Goal: Feedback & Contribution: Submit feedback/report problem

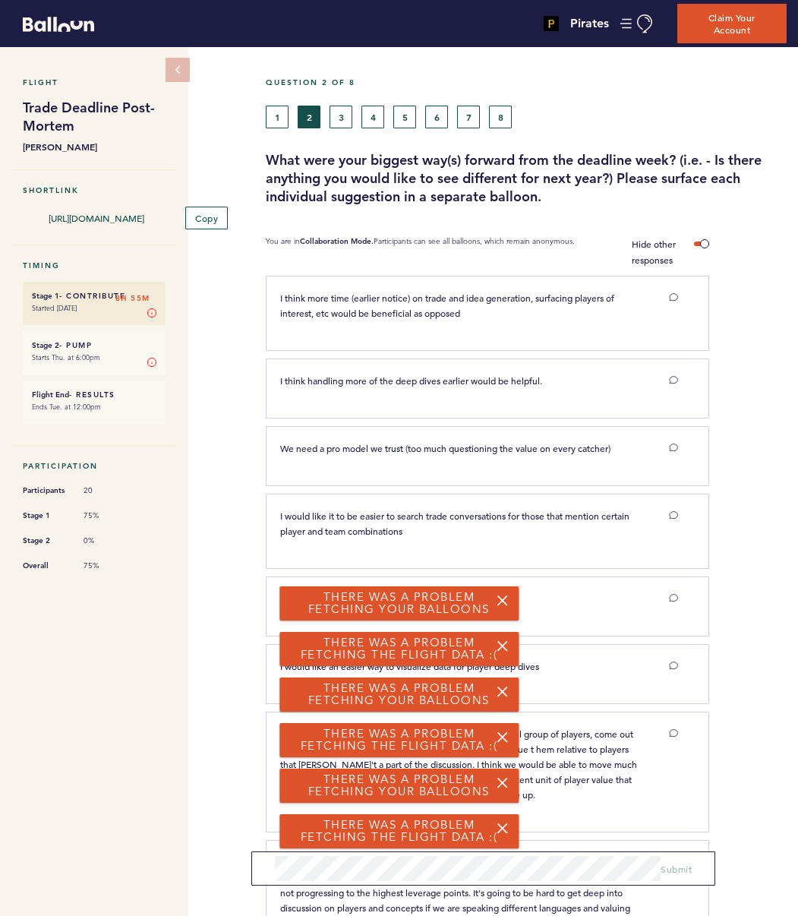
scroll to position [2574, 0]
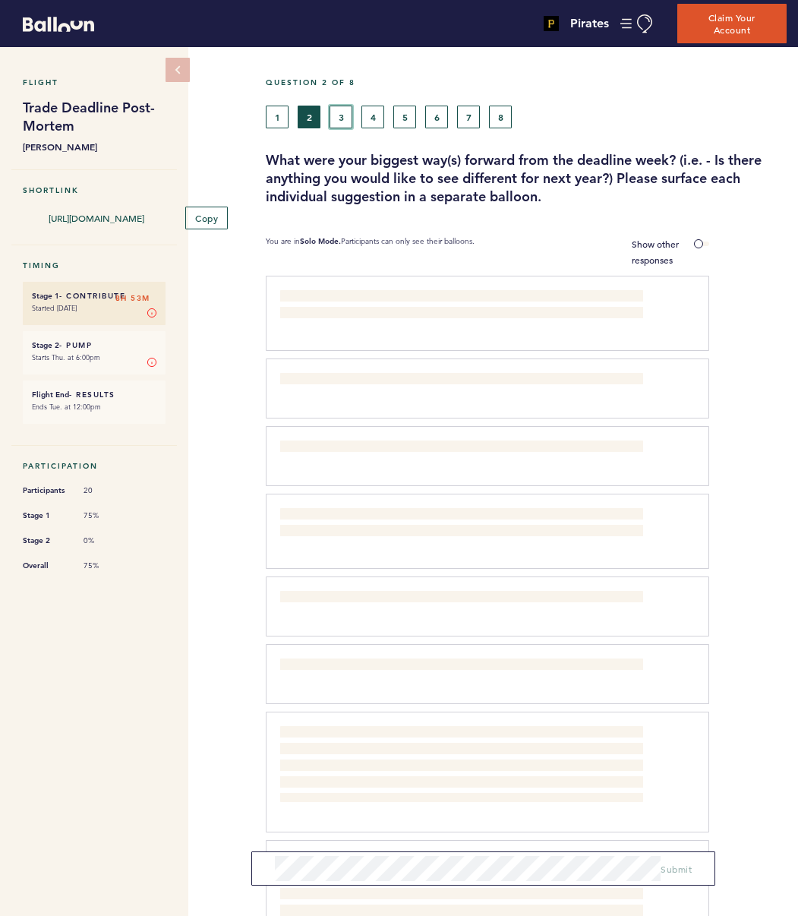
click at [342, 116] on button "3" at bounding box center [341, 117] width 23 height 23
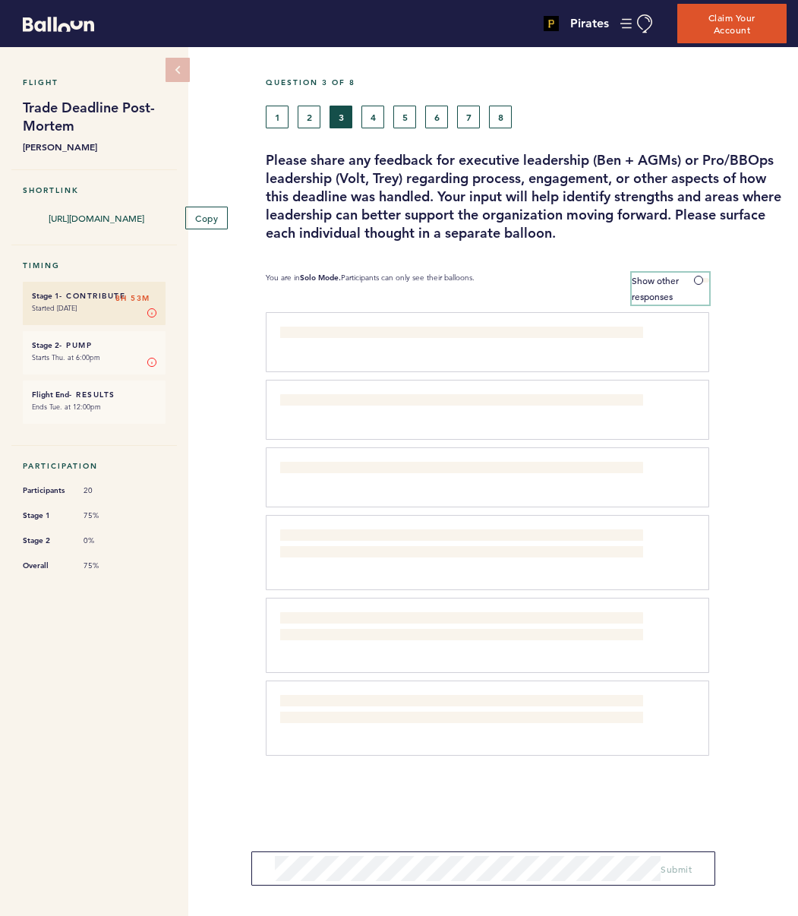
click at [678, 278] on span "Show other responses" at bounding box center [655, 288] width 47 height 28
click at [0, 0] on input "Show other responses" at bounding box center [0, 0] width 0 height 0
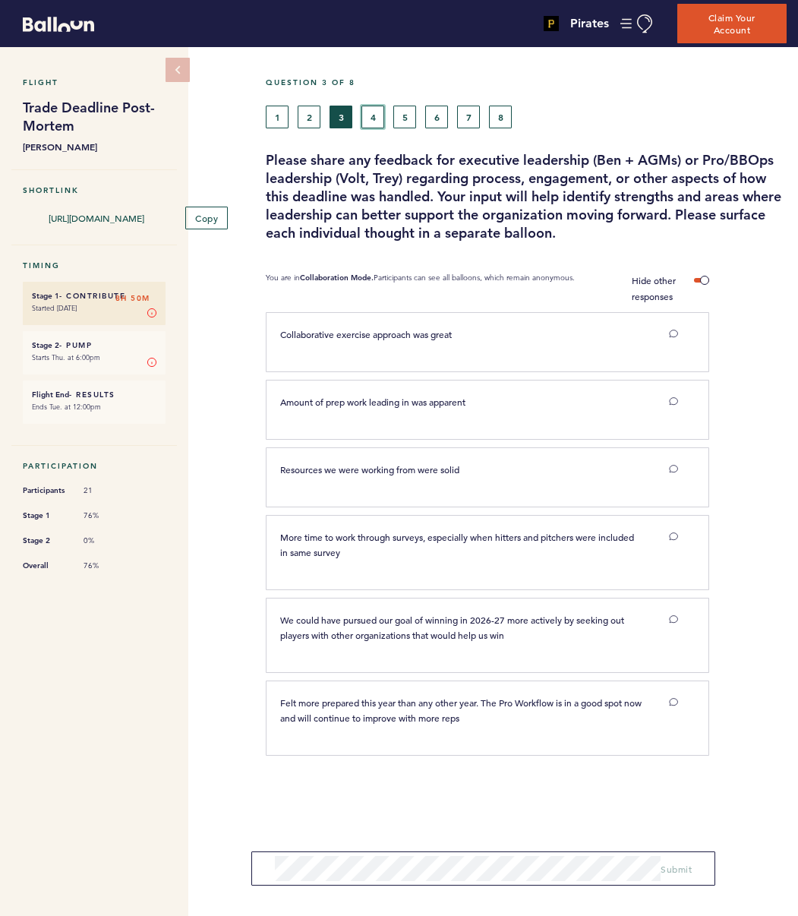
click at [370, 124] on button "4" at bounding box center [372, 117] width 23 height 23
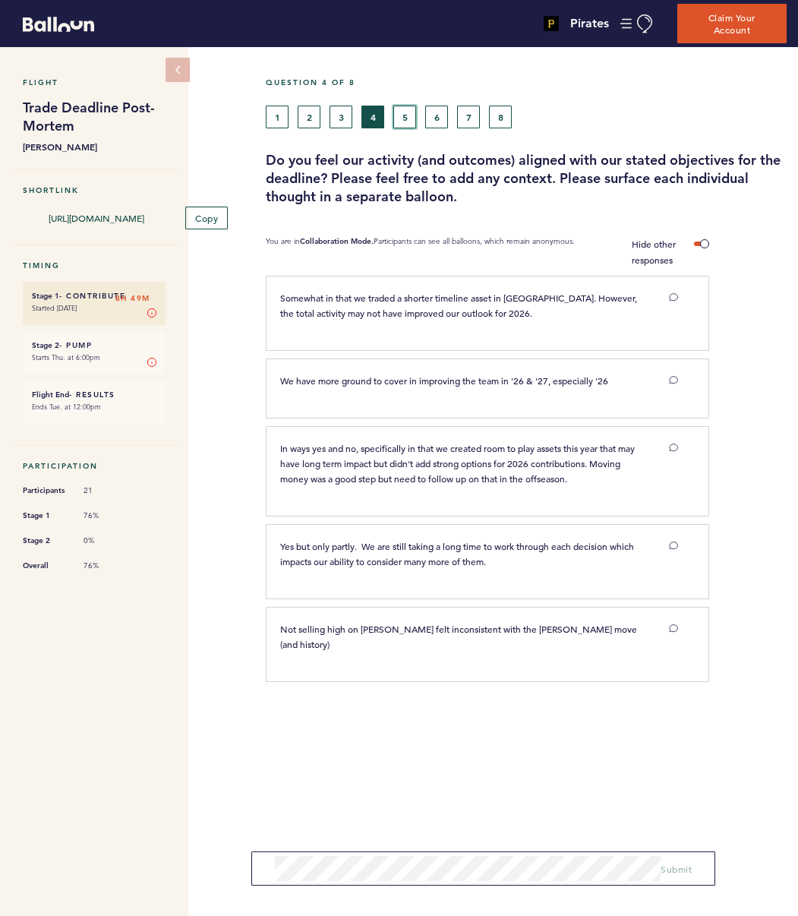
click at [406, 125] on button "5" at bounding box center [404, 117] width 23 height 23
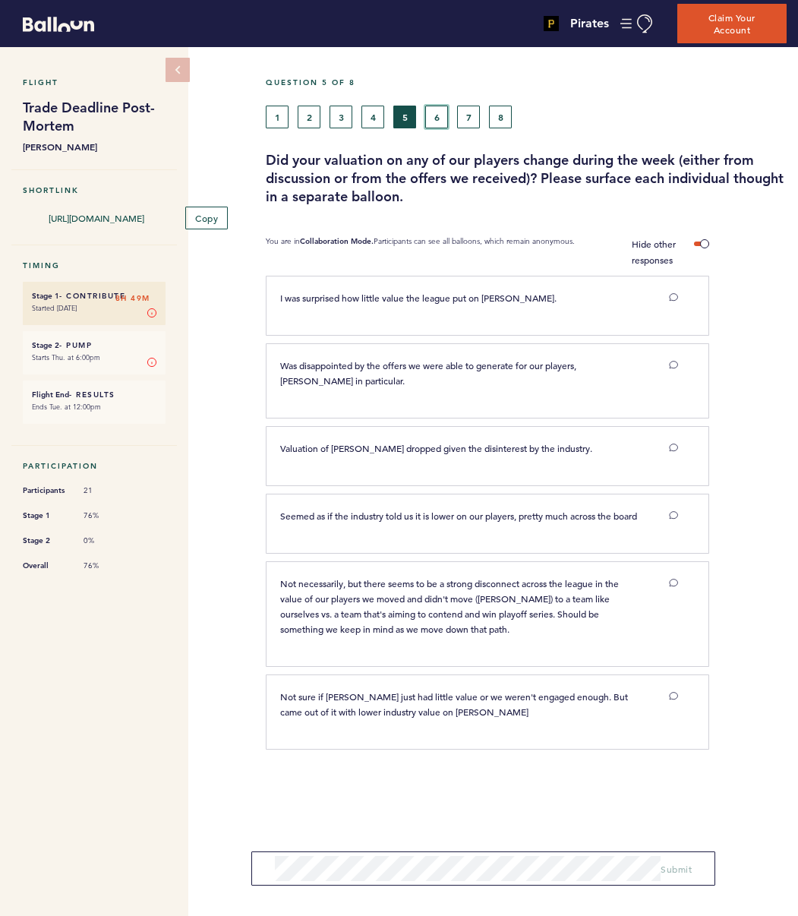
click at [439, 117] on button "6" at bounding box center [436, 117] width 23 height 23
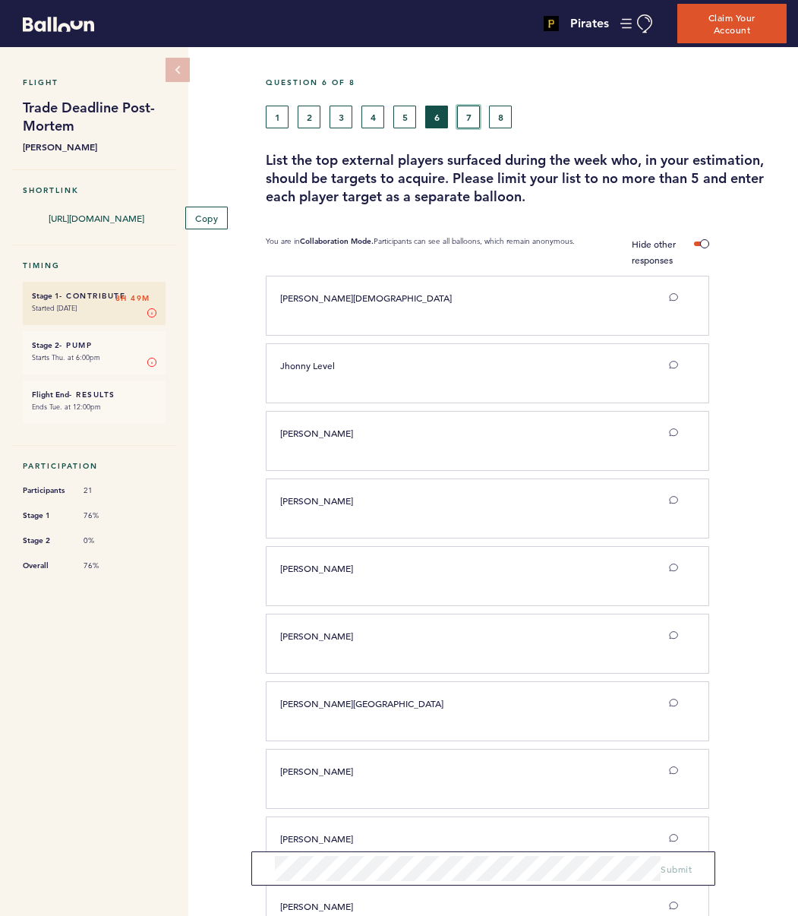
click at [477, 112] on button "7" at bounding box center [468, 117] width 23 height 23
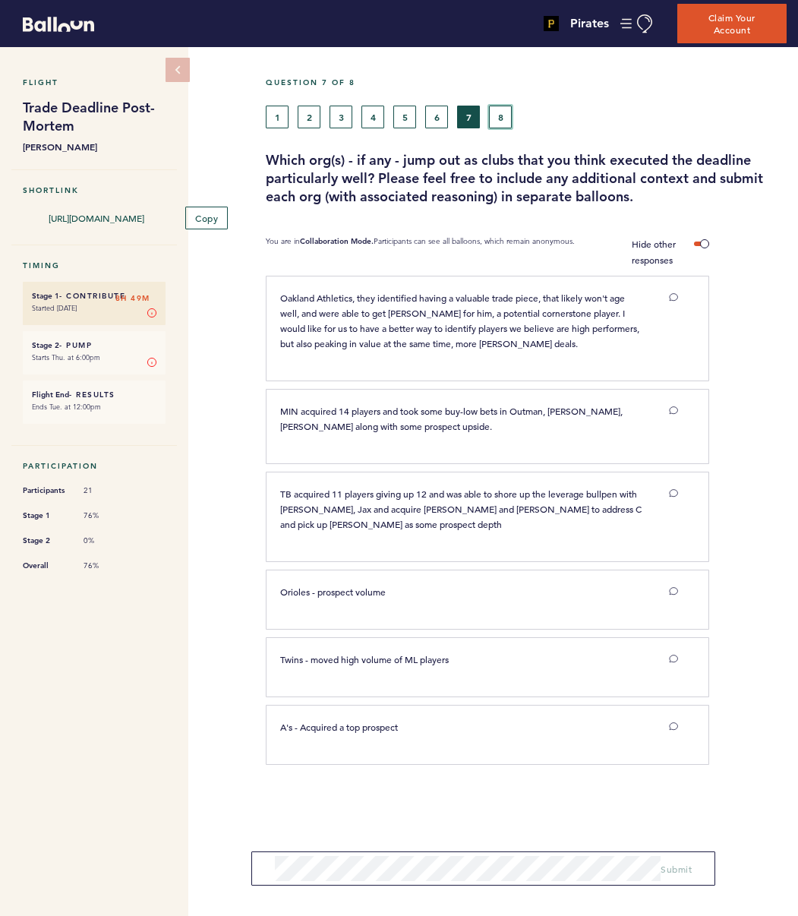
click at [504, 115] on button "8" at bounding box center [500, 117] width 23 height 23
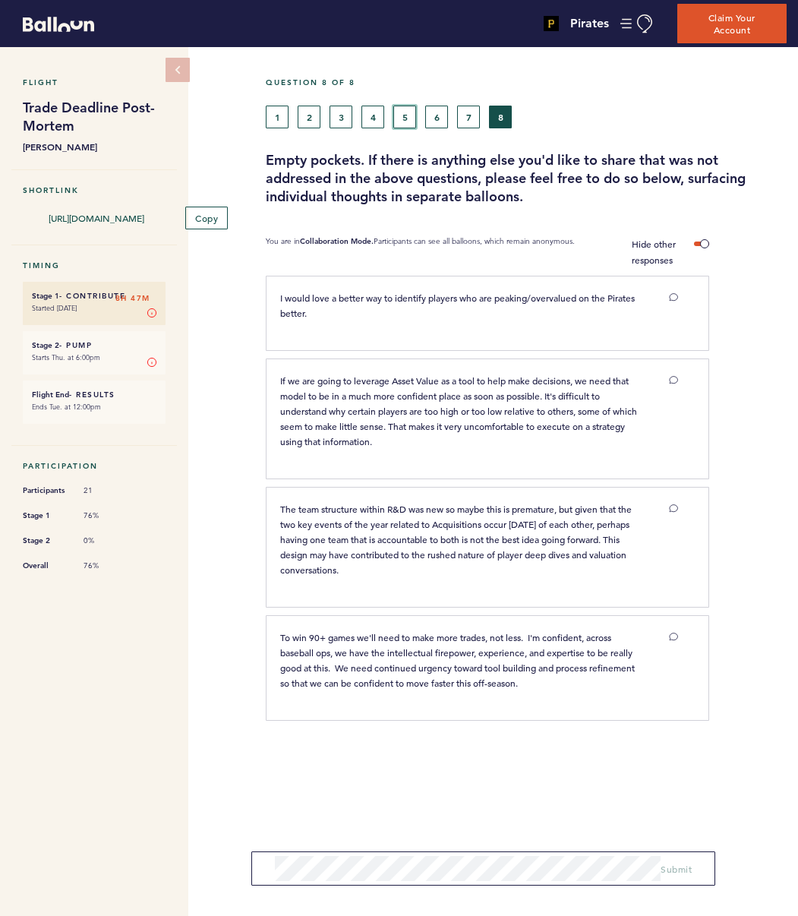
click at [402, 112] on button "5" at bounding box center [404, 117] width 23 height 23
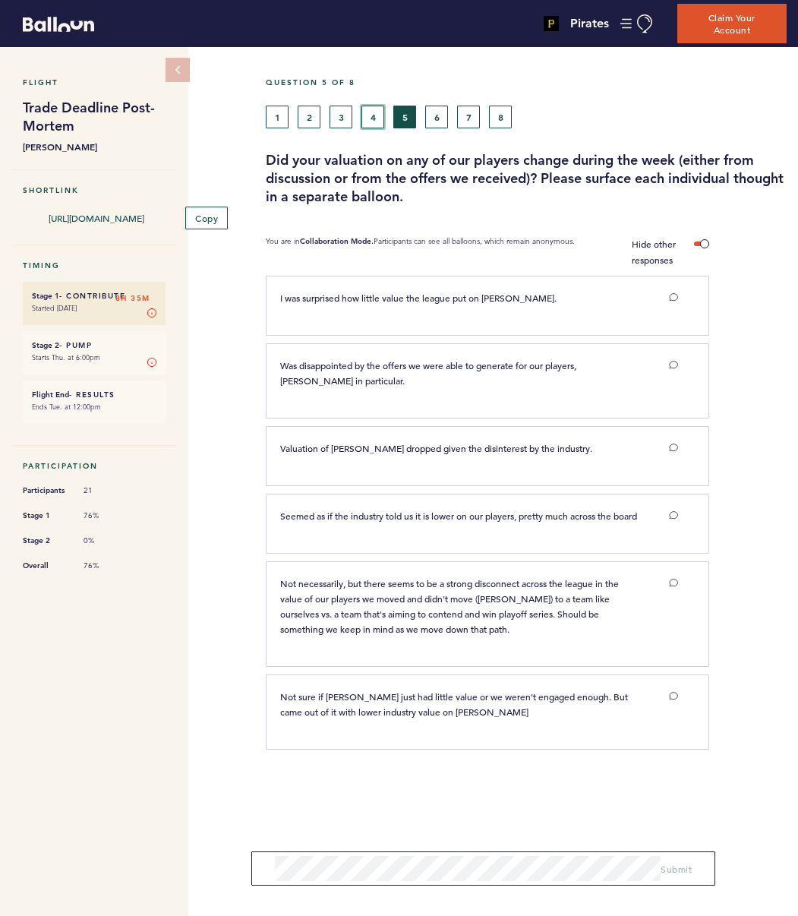
click at [378, 117] on button "4" at bounding box center [372, 117] width 23 height 23
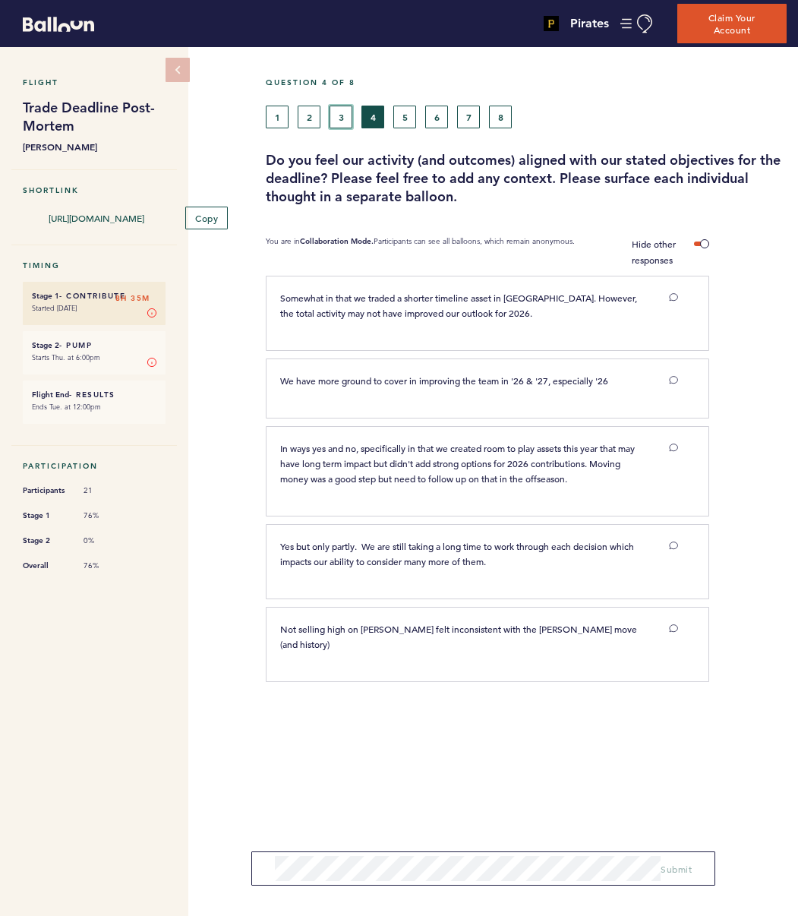
click at [346, 115] on button "3" at bounding box center [341, 117] width 23 height 23
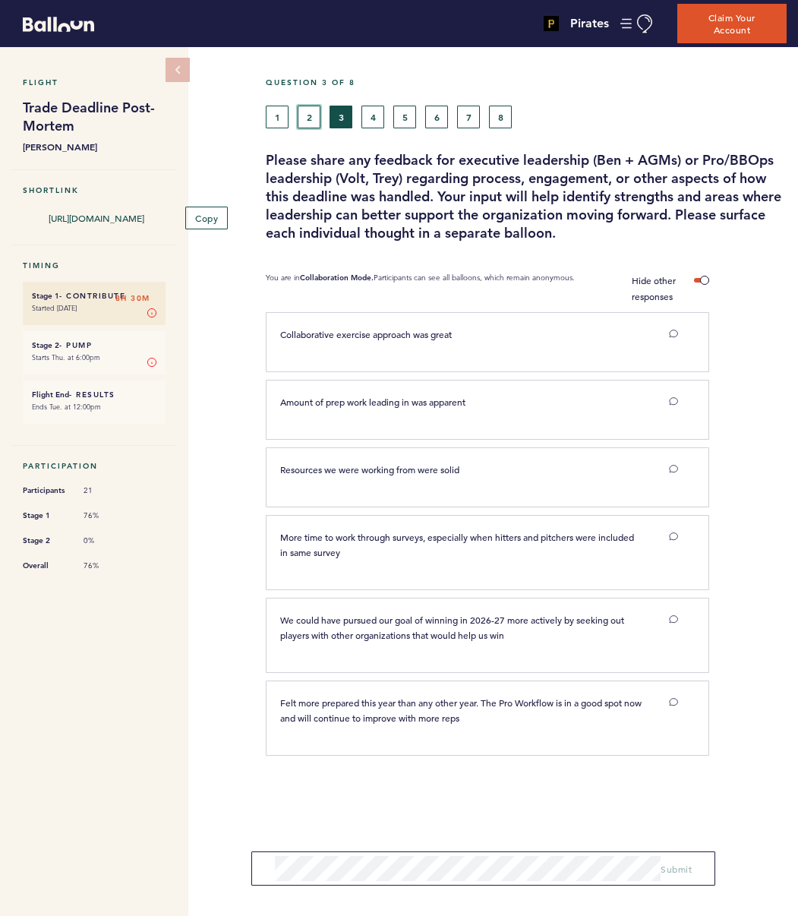
click at [308, 113] on button "2" at bounding box center [309, 117] width 23 height 23
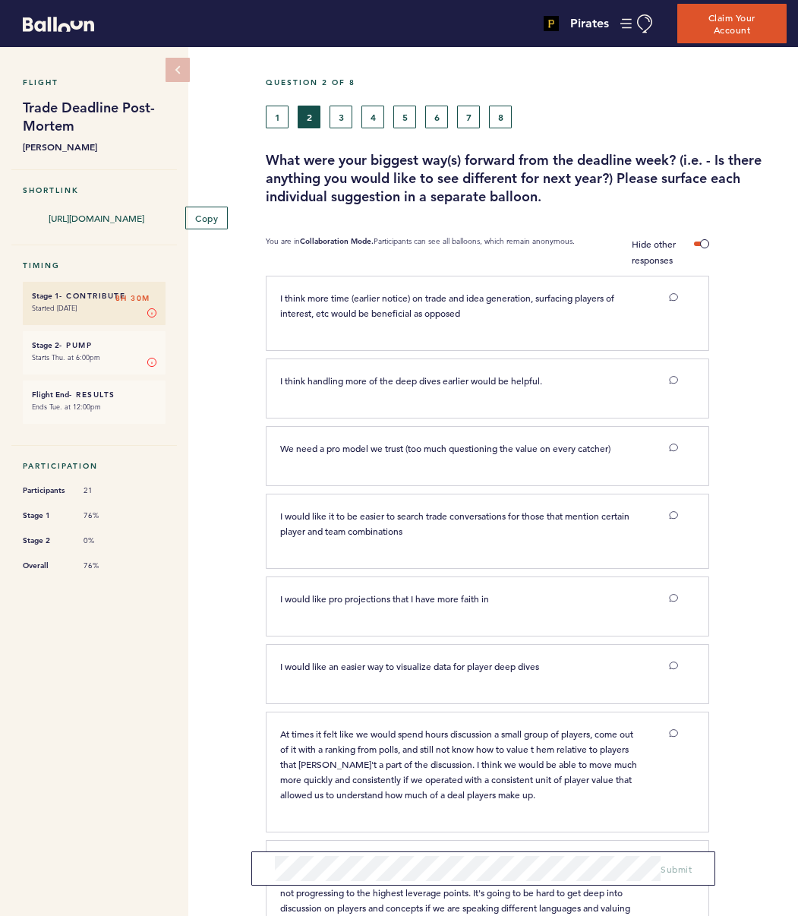
click at [322, 112] on div "1 2 3 4 5 6 7 8" at bounding box center [458, 117] width 385 height 23
click at [333, 112] on button "3" at bounding box center [341, 117] width 23 height 23
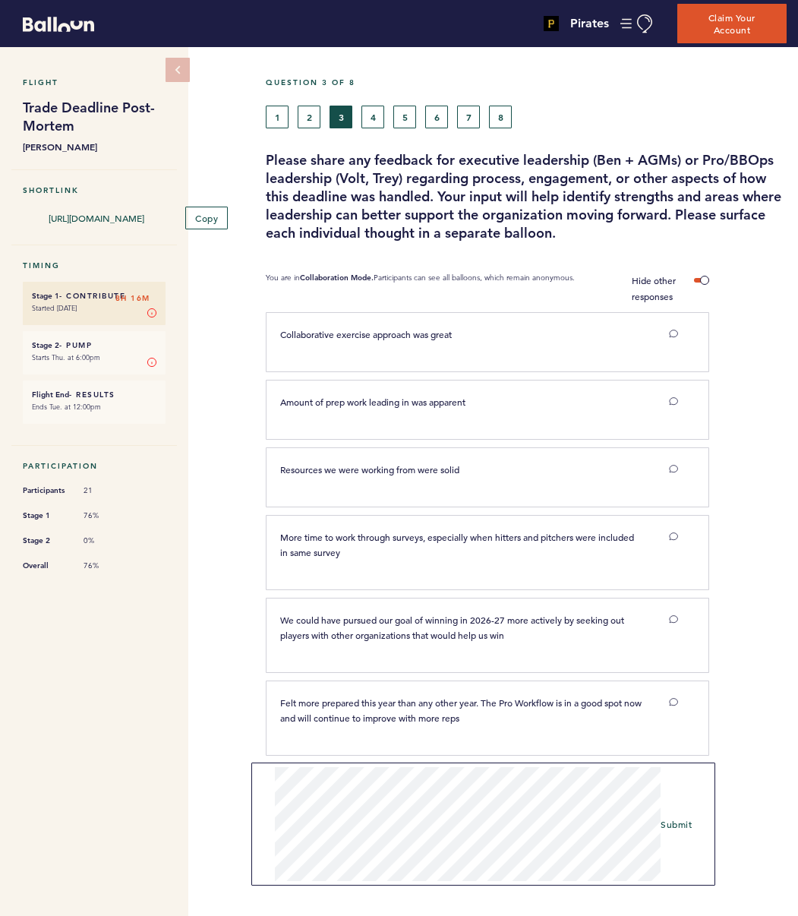
click at [215, 762] on div "Flight Trade Deadline Post-Mortem Sarah Gelles Shortlink https://blln.link/c/6k…" at bounding box center [399, 481] width 798 height 869
click at [689, 819] on span "Submit" at bounding box center [676, 819] width 31 height 12
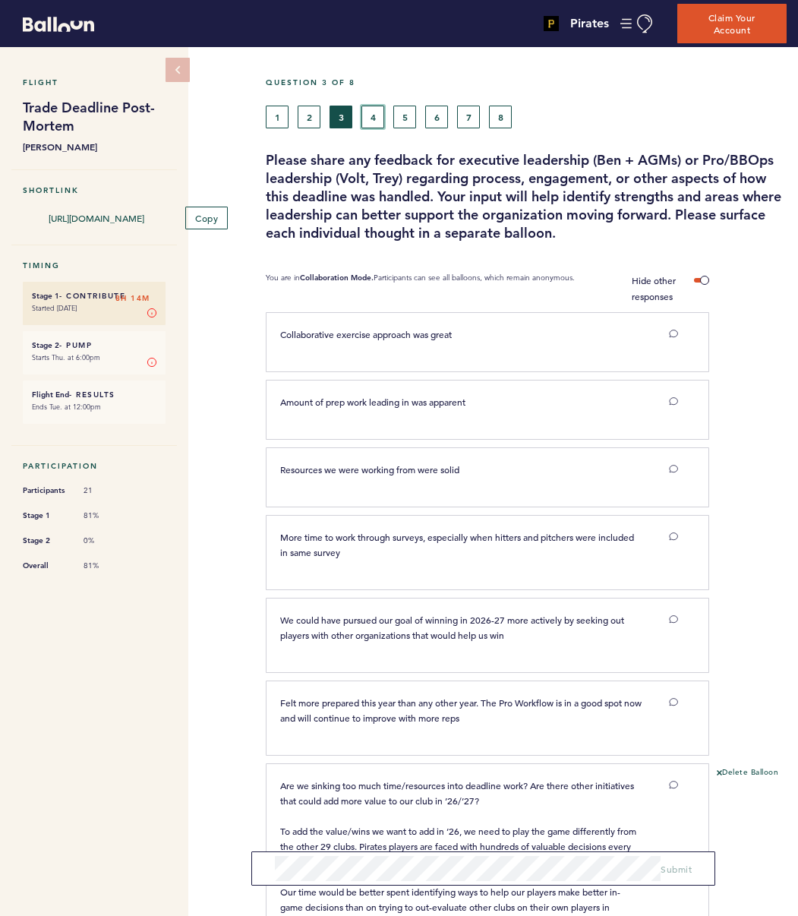
click at [378, 113] on button "4" at bounding box center [372, 117] width 23 height 23
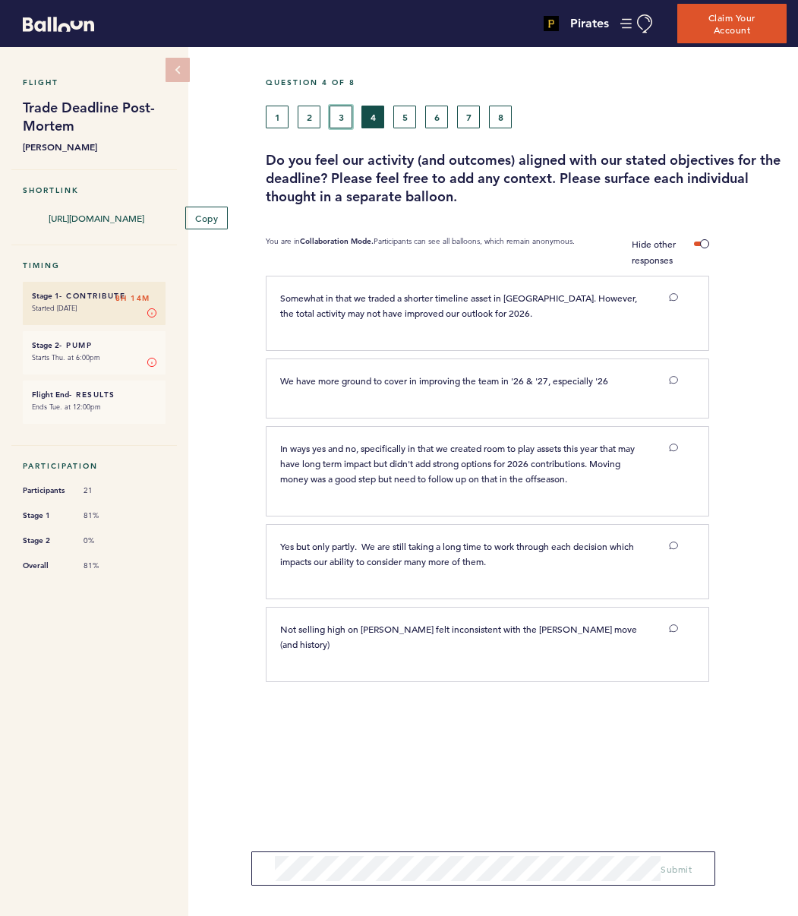
click at [336, 113] on button "3" at bounding box center [341, 117] width 23 height 23
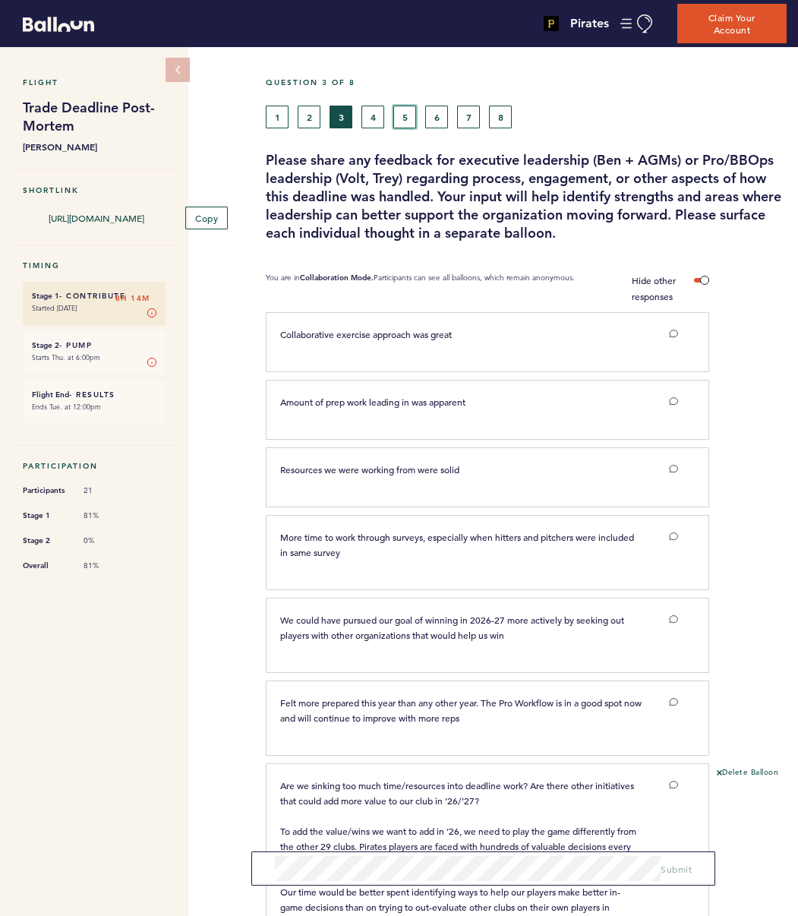
click at [402, 114] on button "5" at bounding box center [404, 117] width 23 height 23
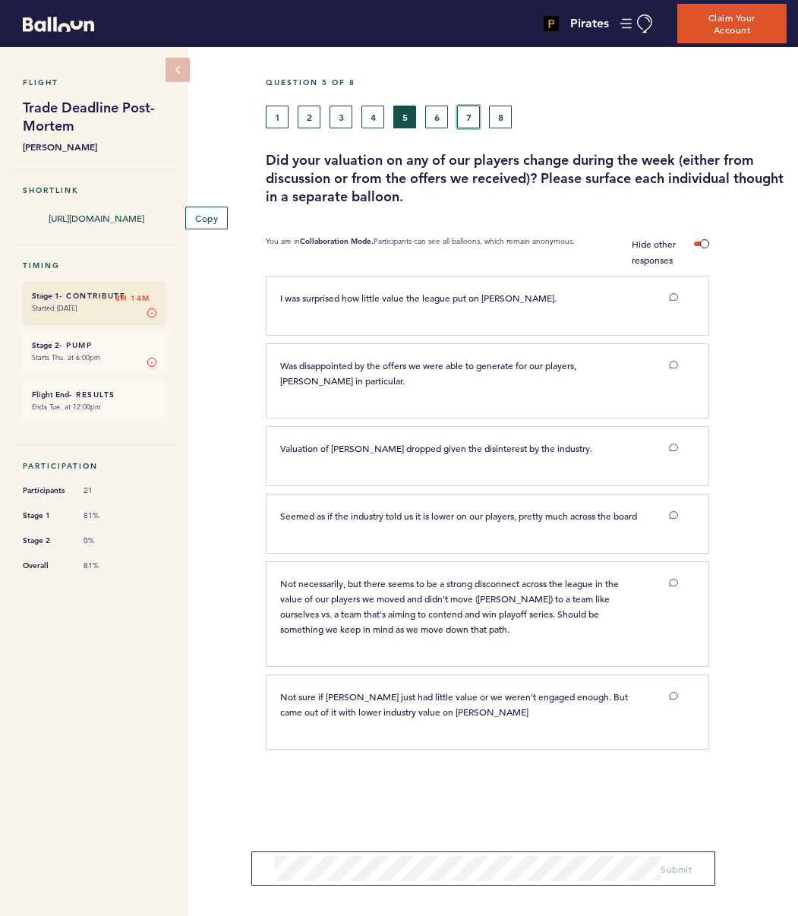
click at [469, 115] on button "7" at bounding box center [468, 117] width 23 height 23
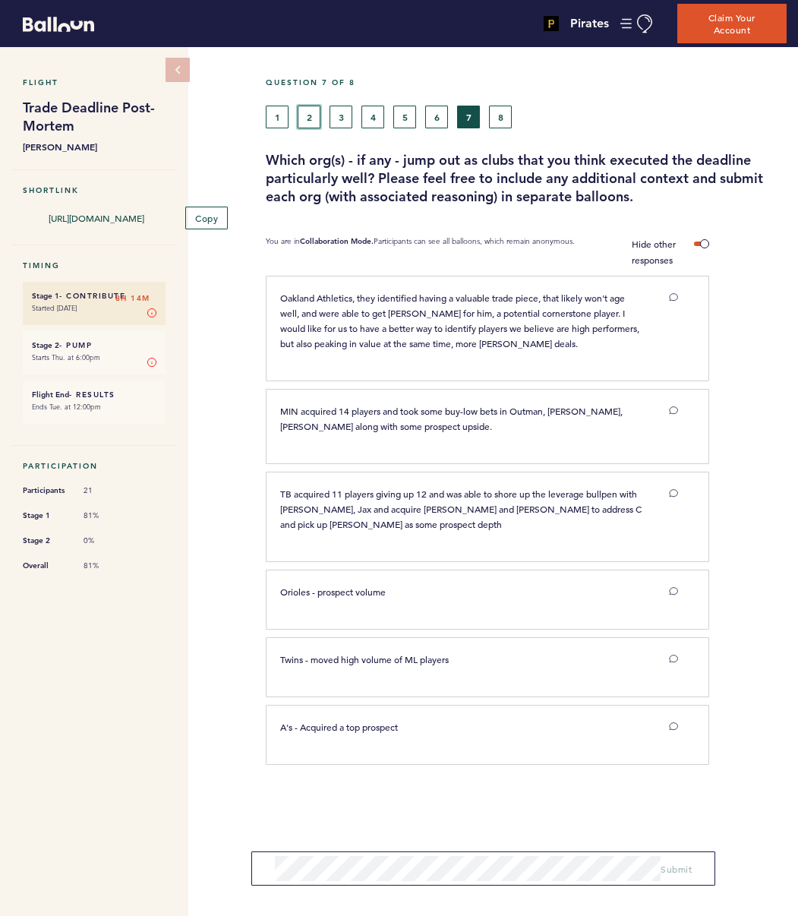
click at [301, 122] on button "2" at bounding box center [309, 117] width 23 height 23
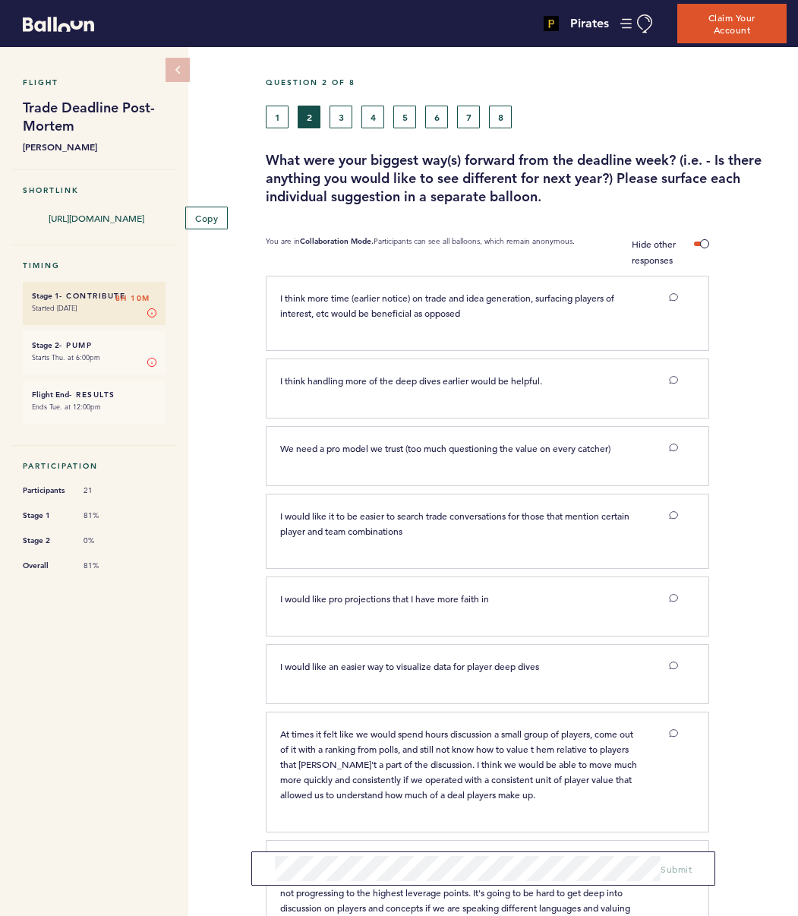
click at [282, 127] on div "Question 2 of 8 1 2 3 4 5 6 7 8 What were your biggest way(s) forward from the …" at bounding box center [532, 141] width 532 height 128
click at [281, 124] on button "1" at bounding box center [277, 117] width 23 height 23
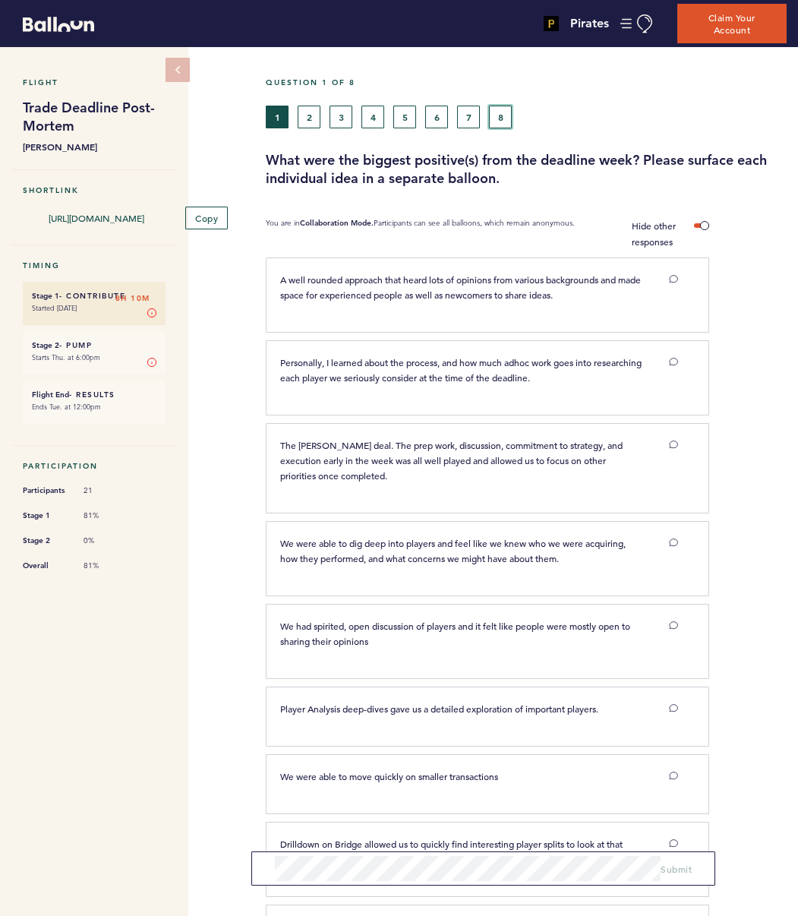
click at [498, 111] on button "8" at bounding box center [500, 117] width 23 height 23
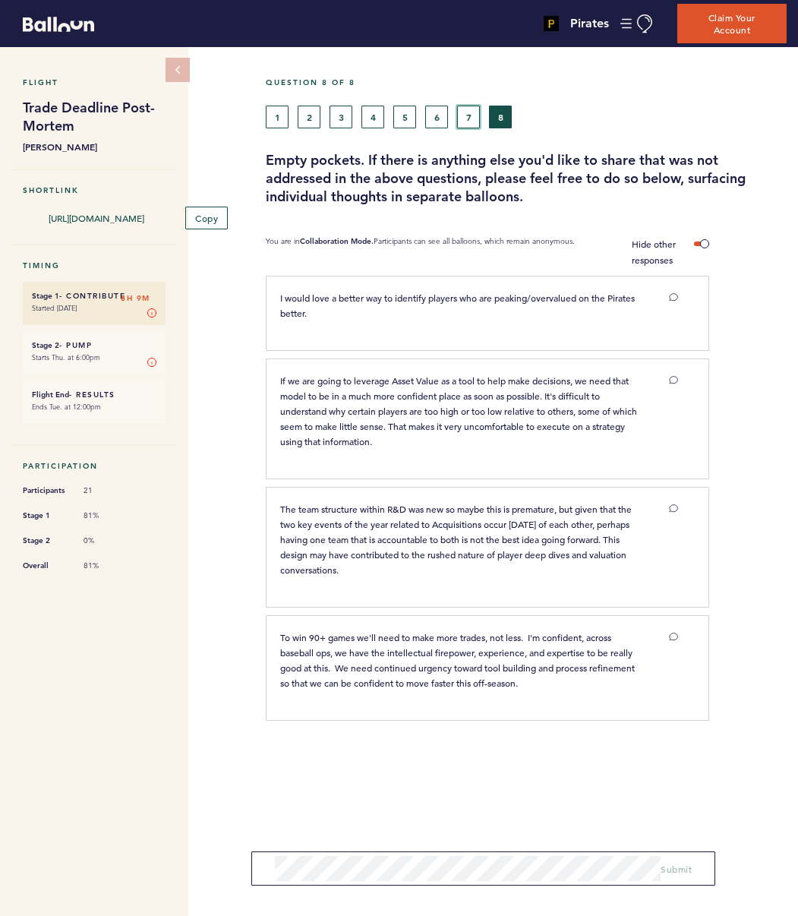
click at [472, 117] on button "7" at bounding box center [468, 117] width 23 height 23
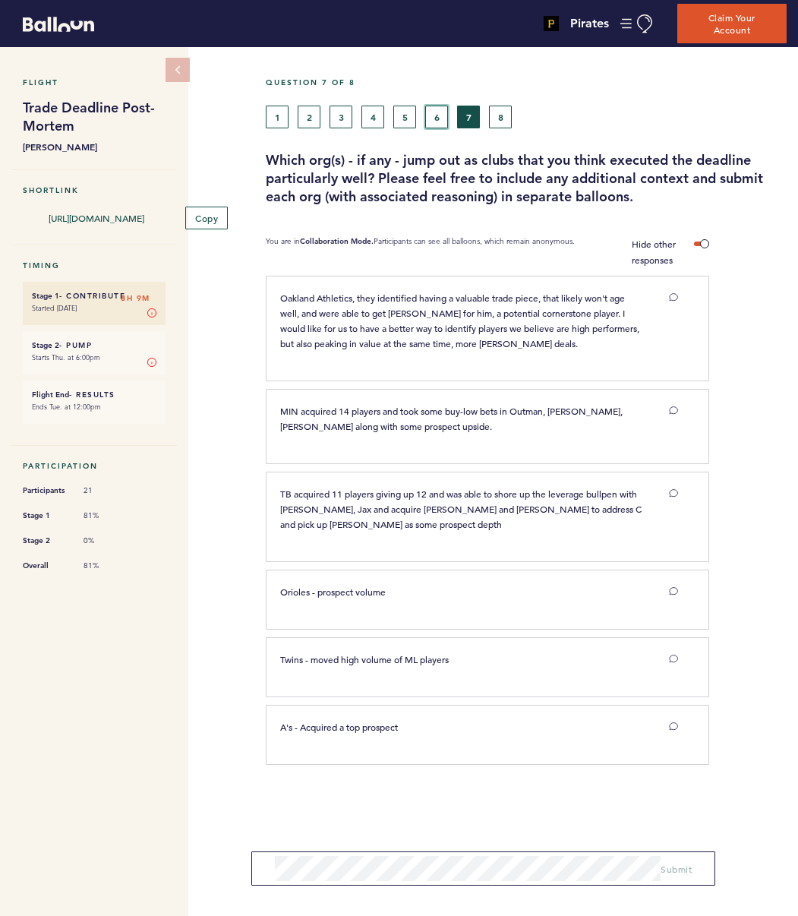
click at [431, 120] on button "6" at bounding box center [436, 117] width 23 height 23
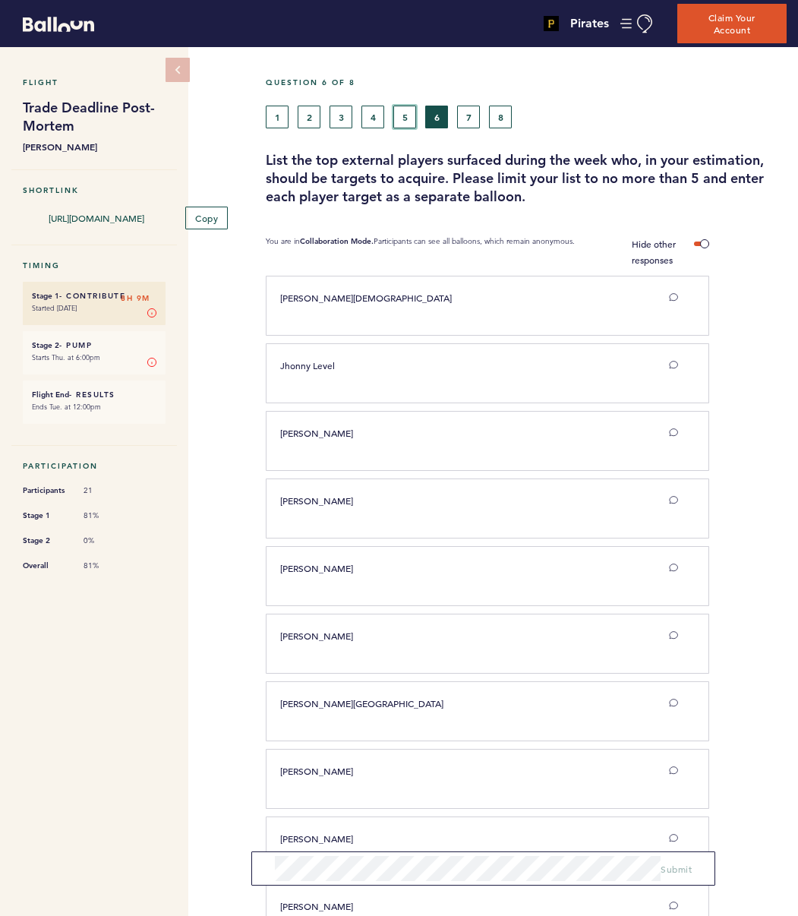
click at [402, 121] on button "5" at bounding box center [404, 117] width 23 height 23
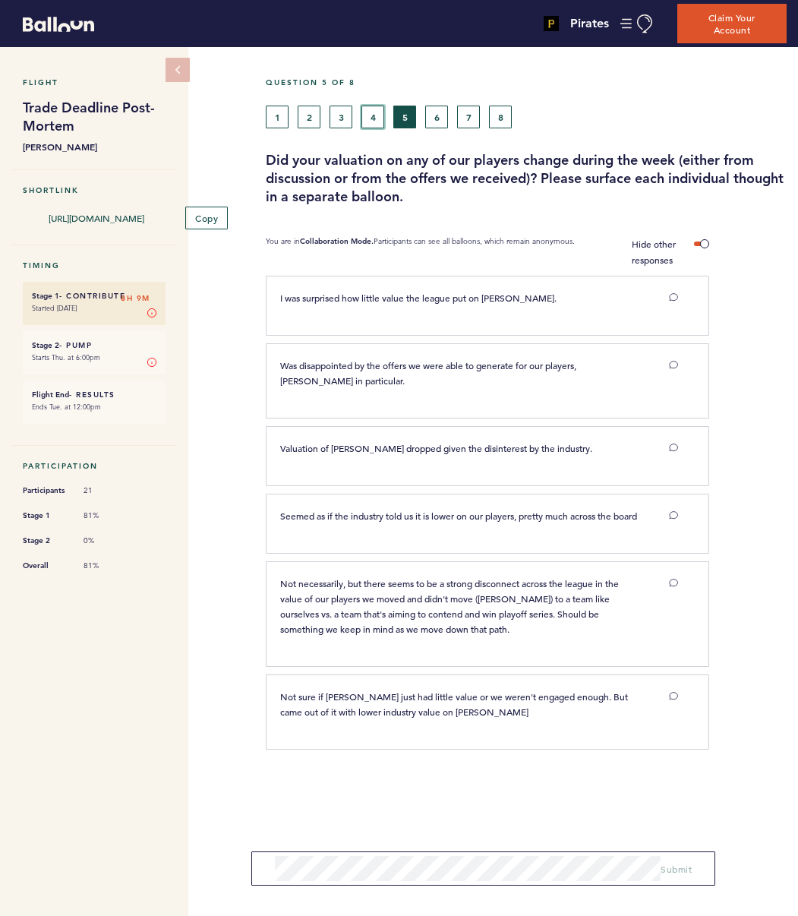
click at [366, 114] on button "4" at bounding box center [372, 117] width 23 height 23
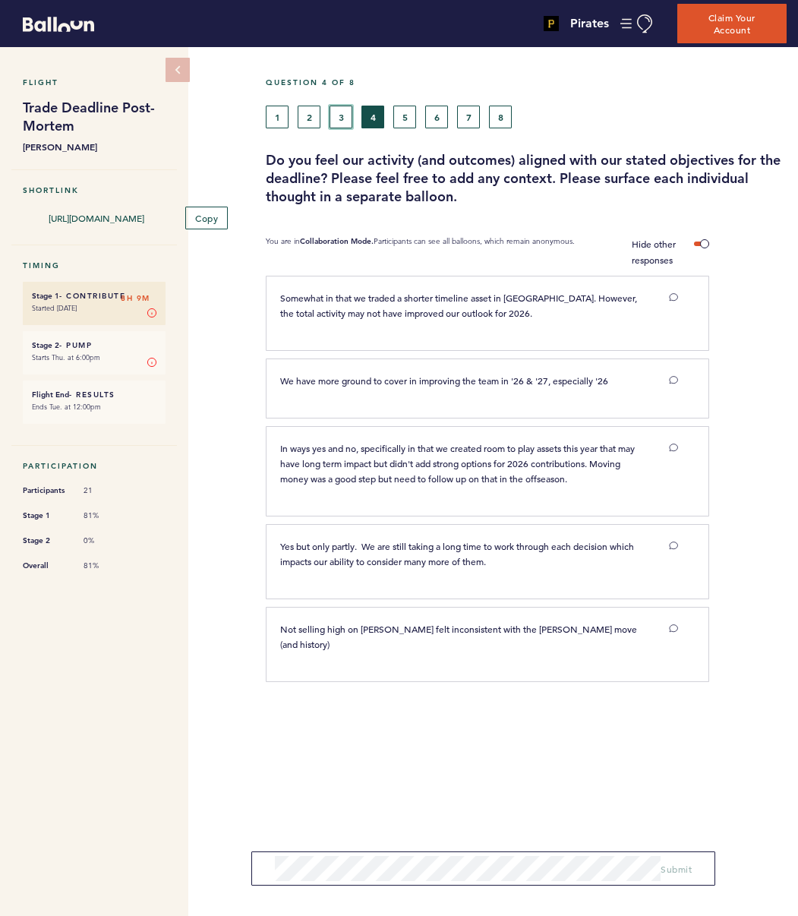
click at [339, 116] on button "3" at bounding box center [341, 117] width 23 height 23
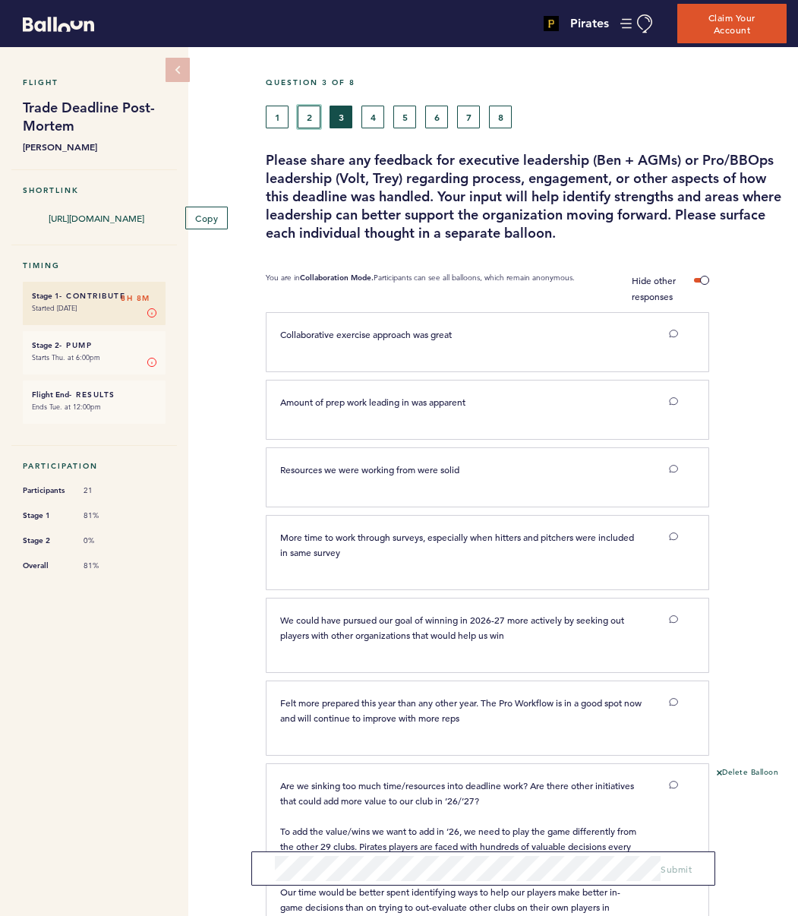
click at [315, 113] on button "2" at bounding box center [309, 117] width 23 height 23
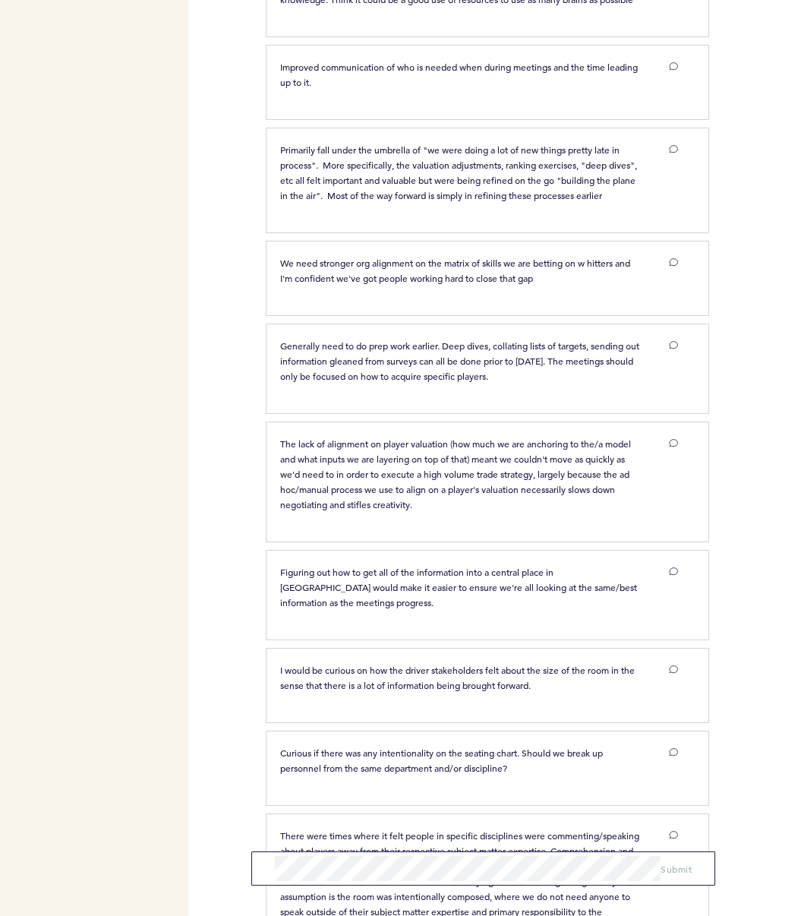
scroll to position [3583, 0]
